Goal: Navigation & Orientation: Find specific page/section

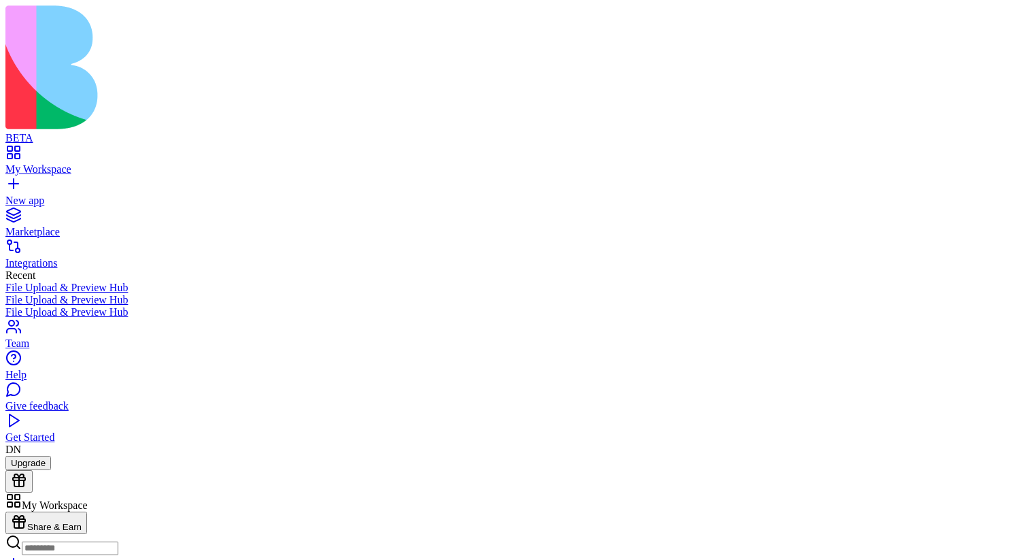
scroll to position [2542, 0]
click at [80, 226] on div "Marketplace" at bounding box center [513, 232] width 1017 height 12
